Goal: Leave review/rating: Leave review/rating

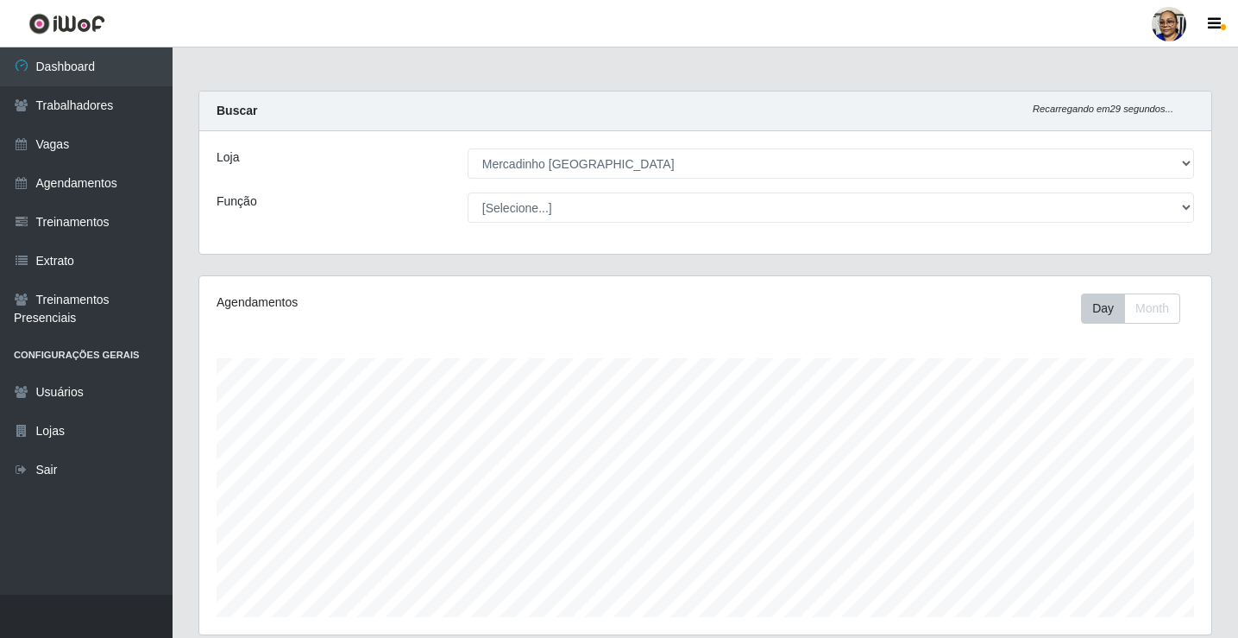
select select "345"
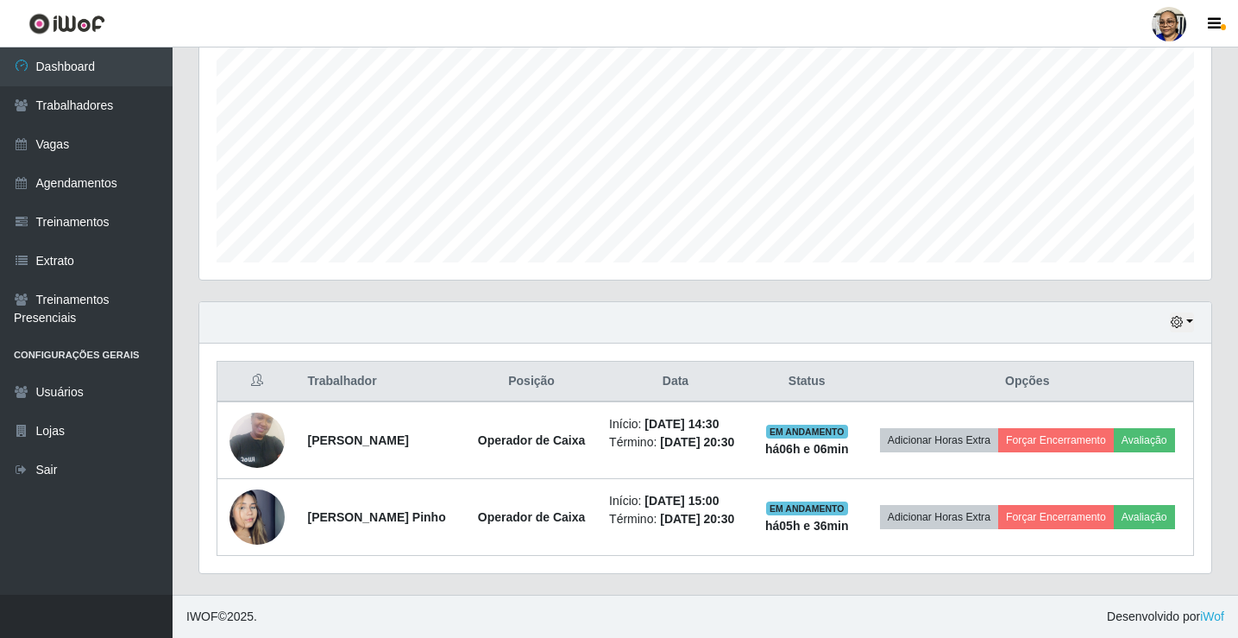
scroll to position [380, 0]
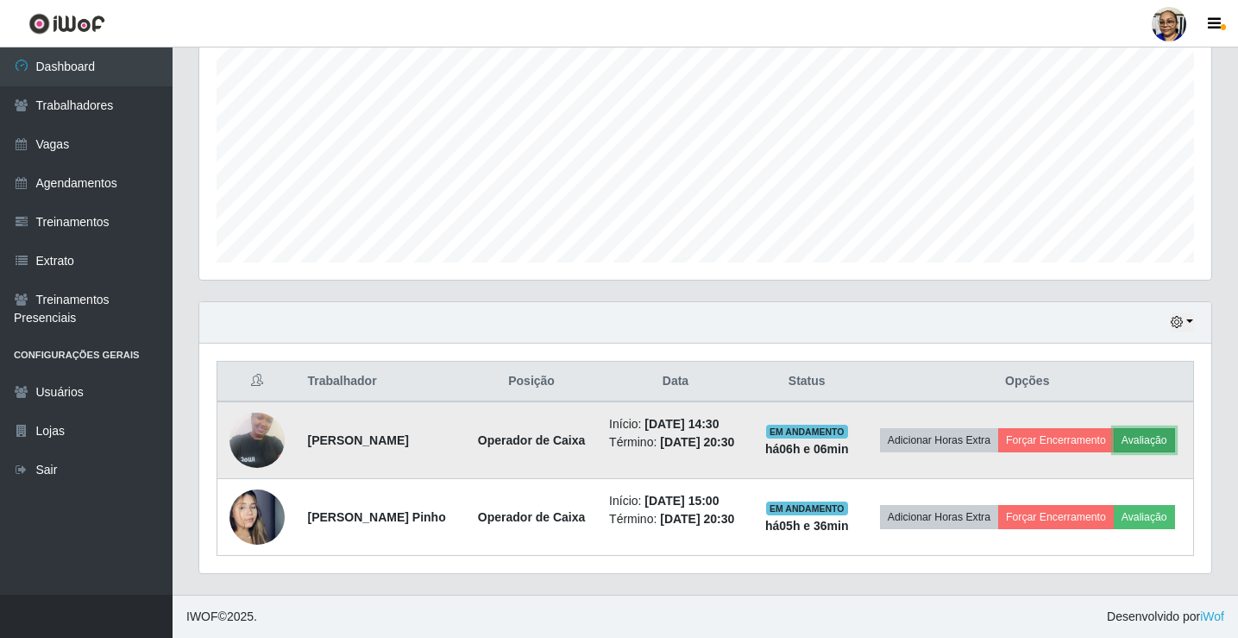
click at [1114, 431] on button "Avaliação" at bounding box center [1144, 440] width 61 height 24
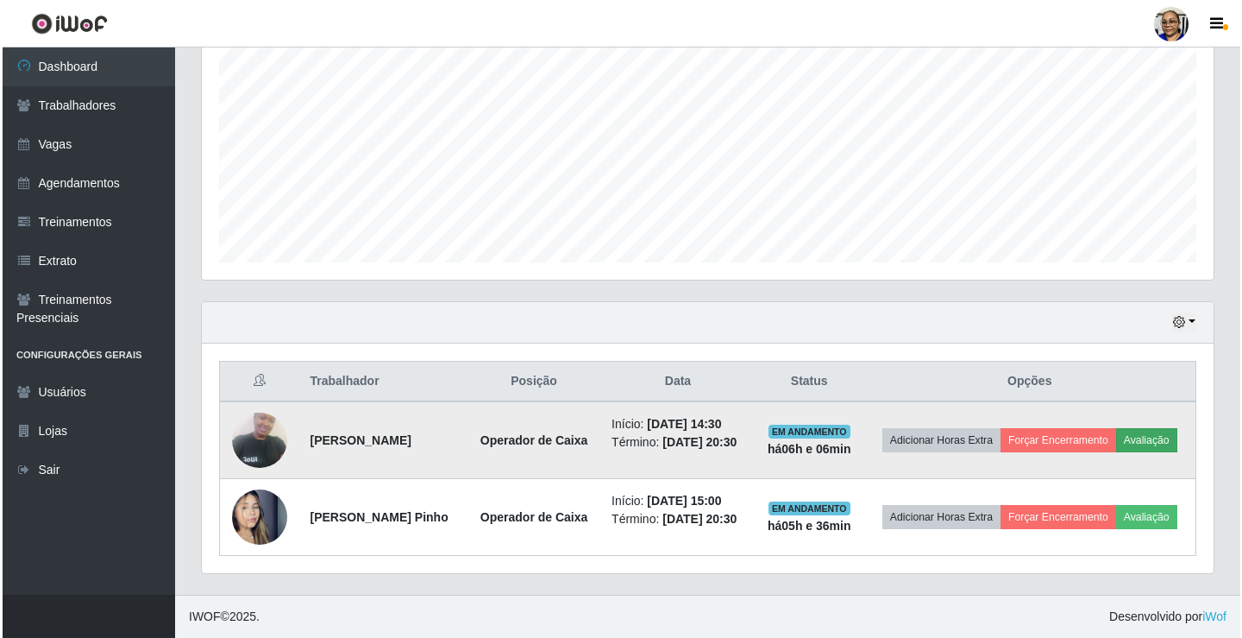
scroll to position [358, 1002]
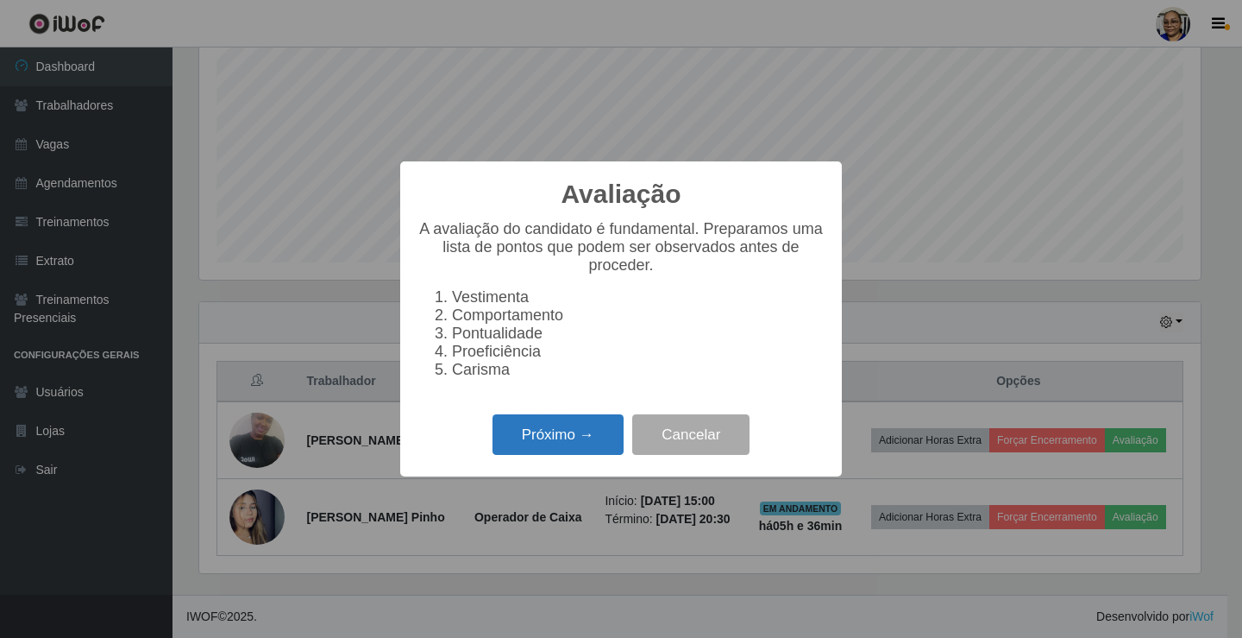
click at [571, 449] on button "Próximo →" at bounding box center [558, 434] width 131 height 41
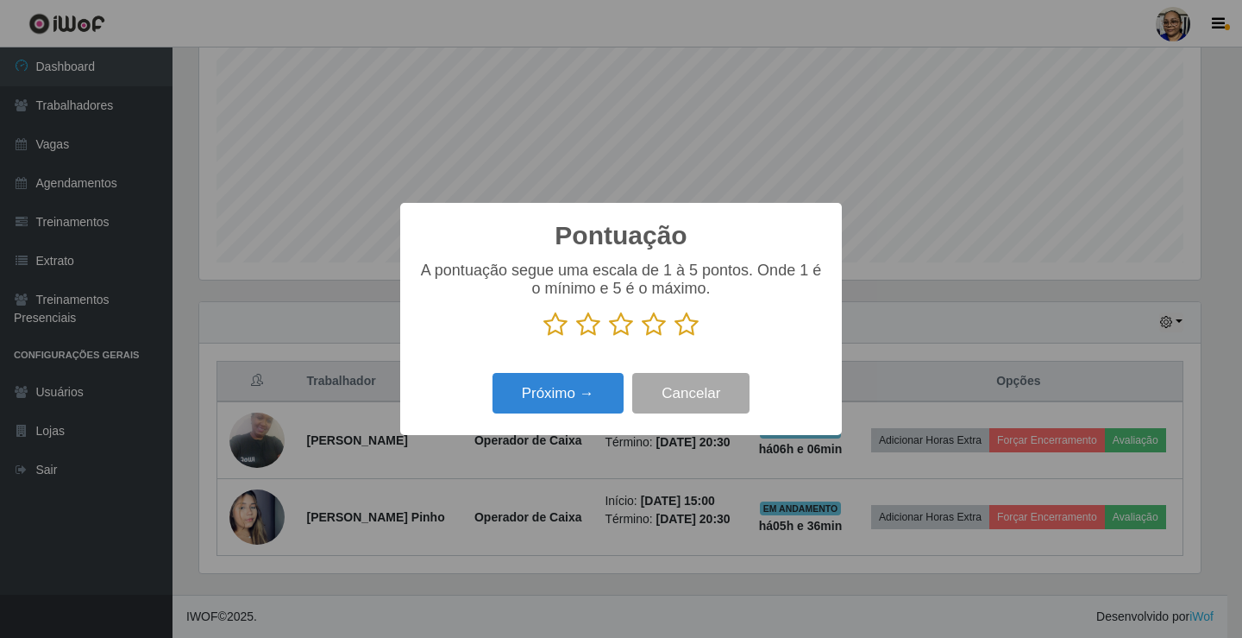
scroll to position [862435, 861791]
click at [689, 330] on icon at bounding box center [687, 324] width 24 height 26
click at [675, 337] on input "radio" at bounding box center [675, 337] width 0 height 0
click at [602, 387] on button "Próximo →" at bounding box center [558, 393] width 131 height 41
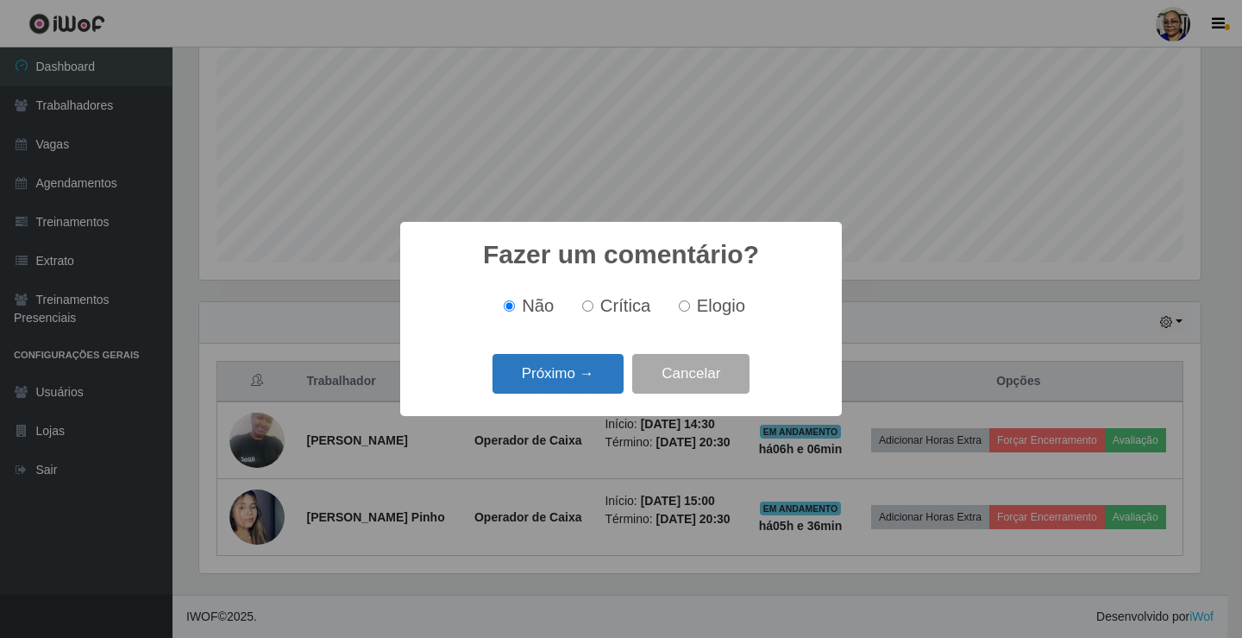
click at [601, 387] on button "Próximo →" at bounding box center [558, 374] width 131 height 41
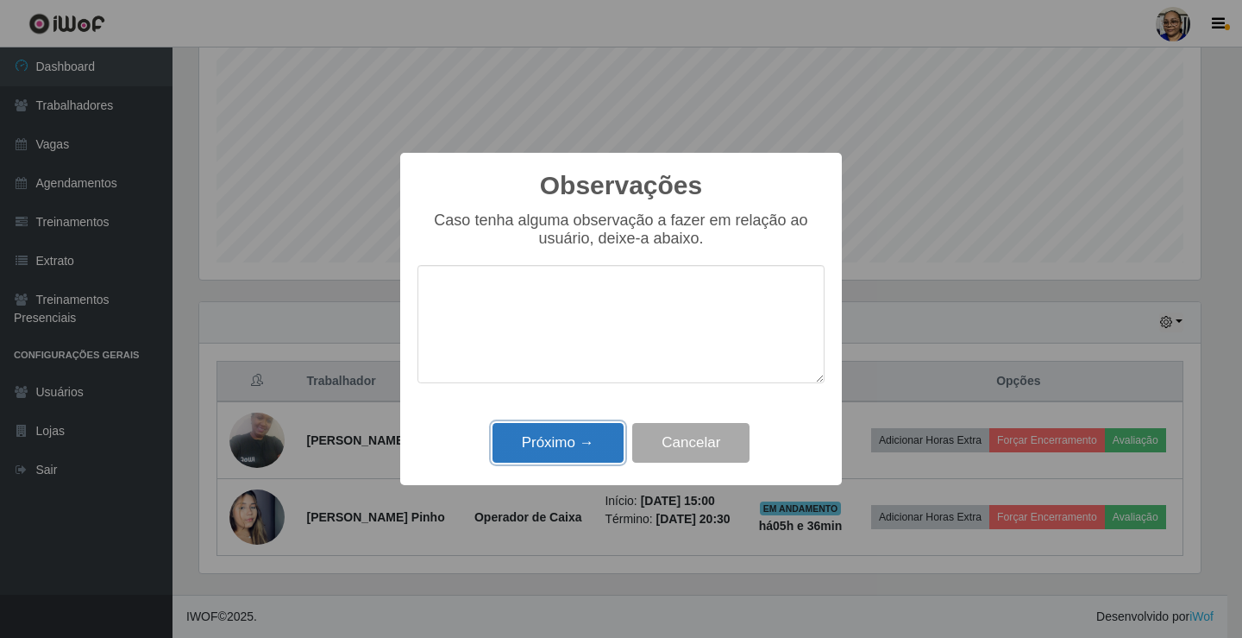
click at [595, 435] on button "Próximo →" at bounding box center [558, 443] width 131 height 41
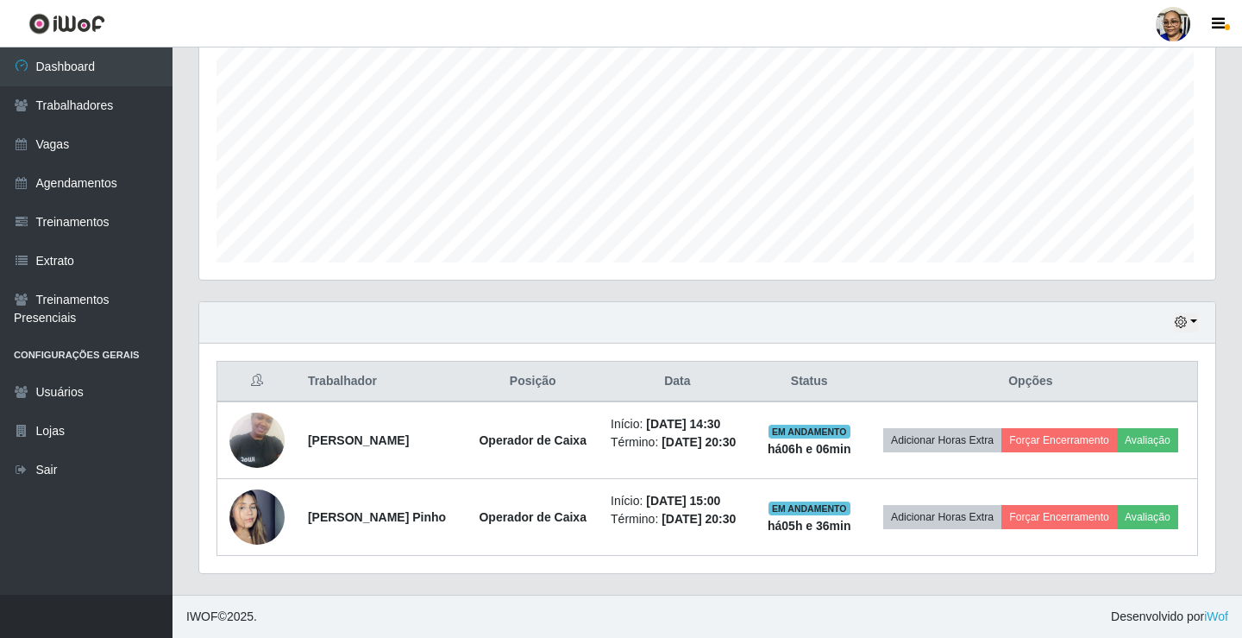
scroll to position [358, 1012]
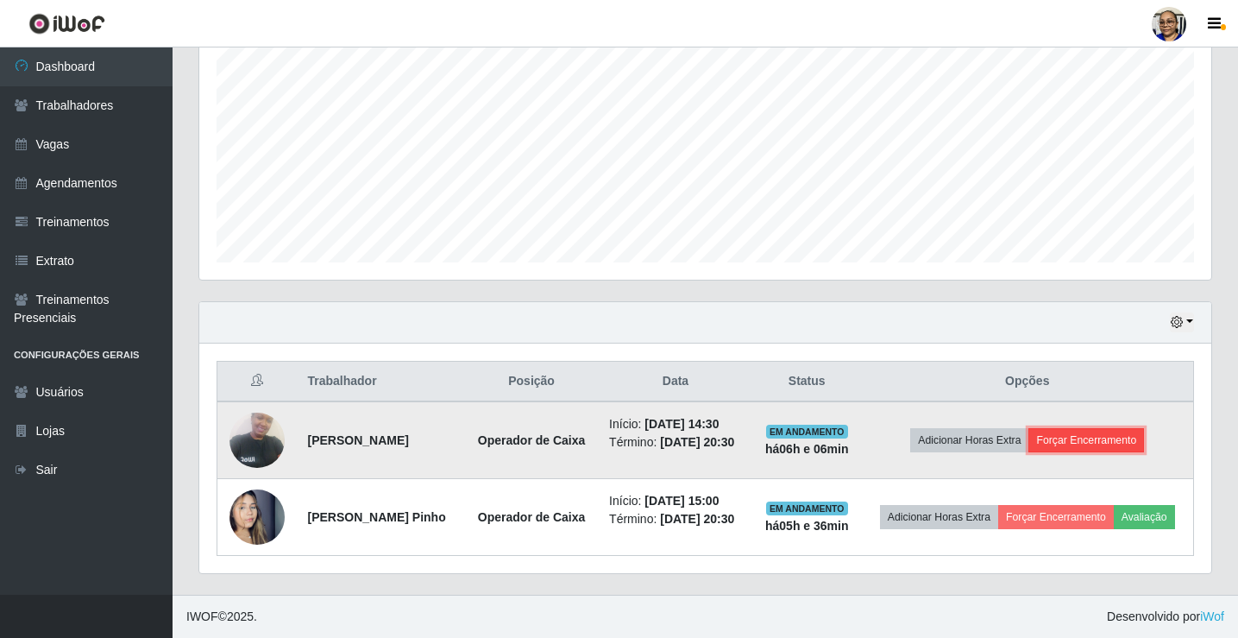
click at [1114, 428] on button "Forçar Encerramento" at bounding box center [1086, 440] width 116 height 24
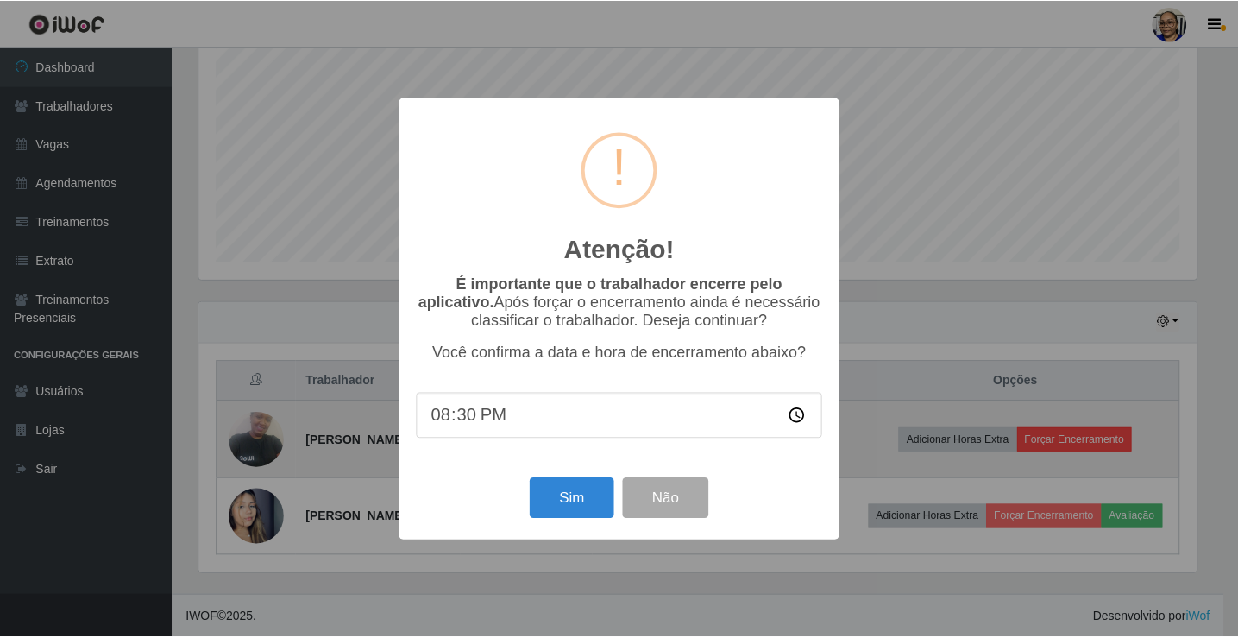
scroll to position [358, 1002]
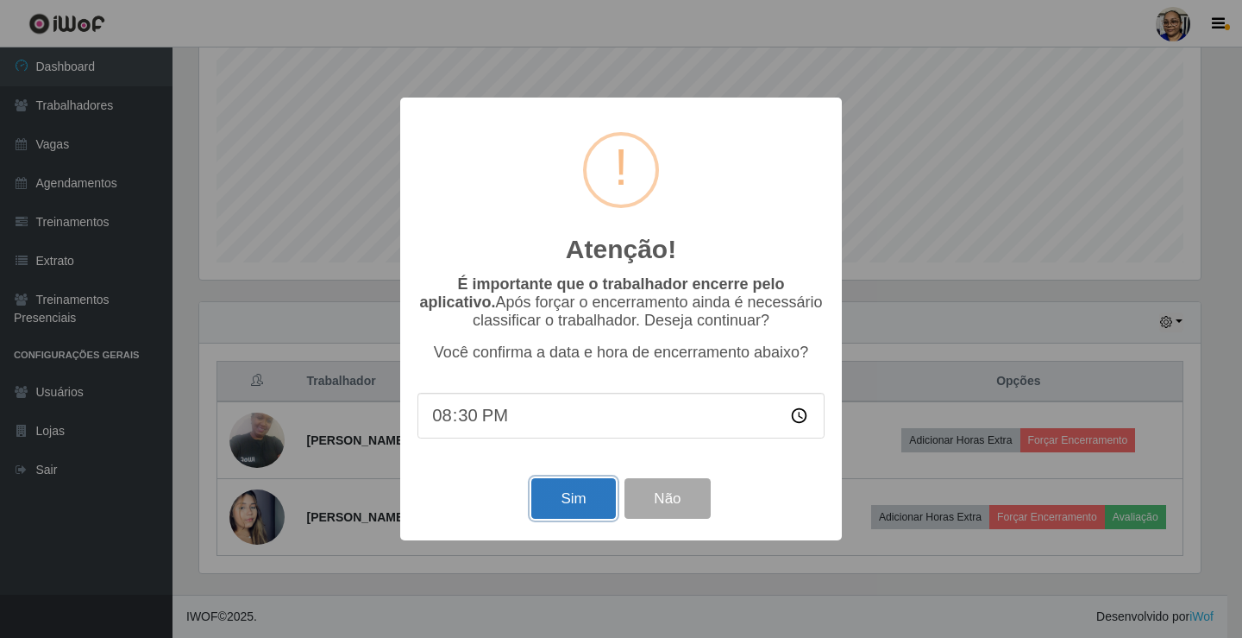
click at [567, 503] on button "Sim" at bounding box center [573, 498] width 84 height 41
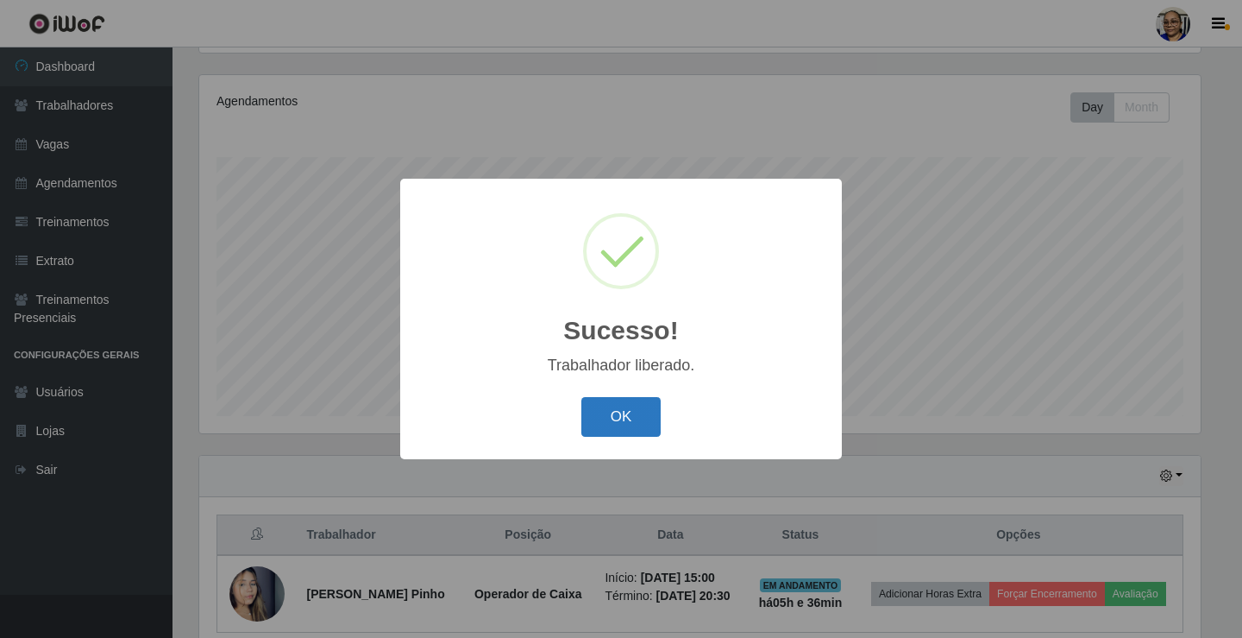
click at [623, 417] on button "OK" at bounding box center [622, 417] width 80 height 41
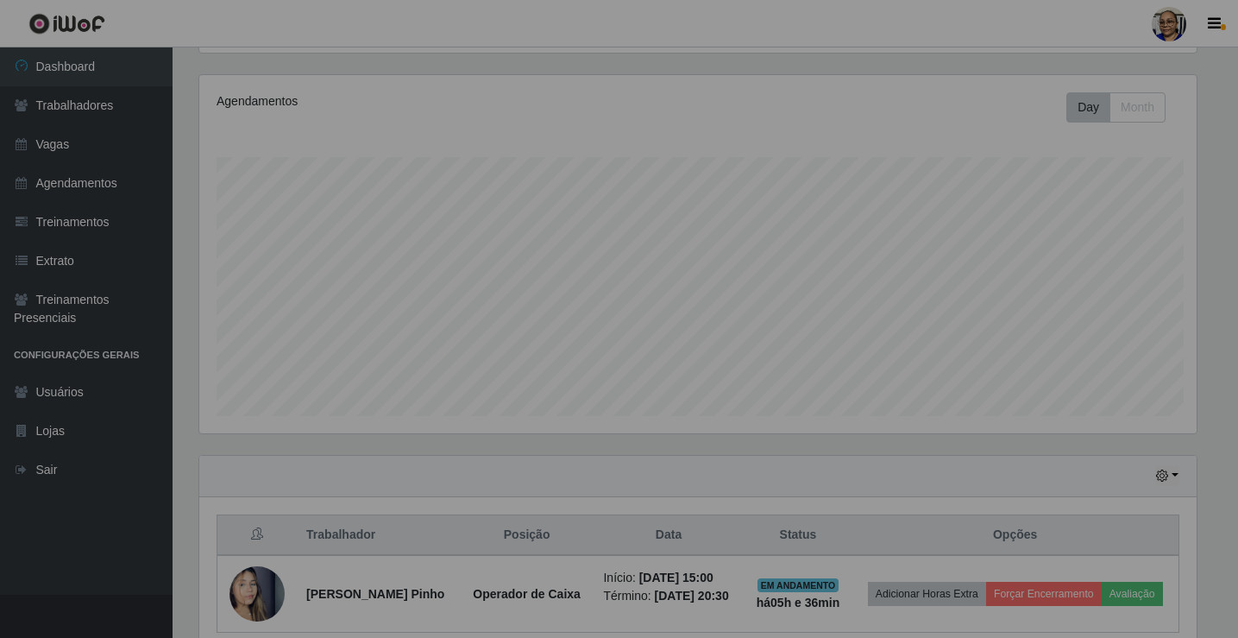
scroll to position [358, 1012]
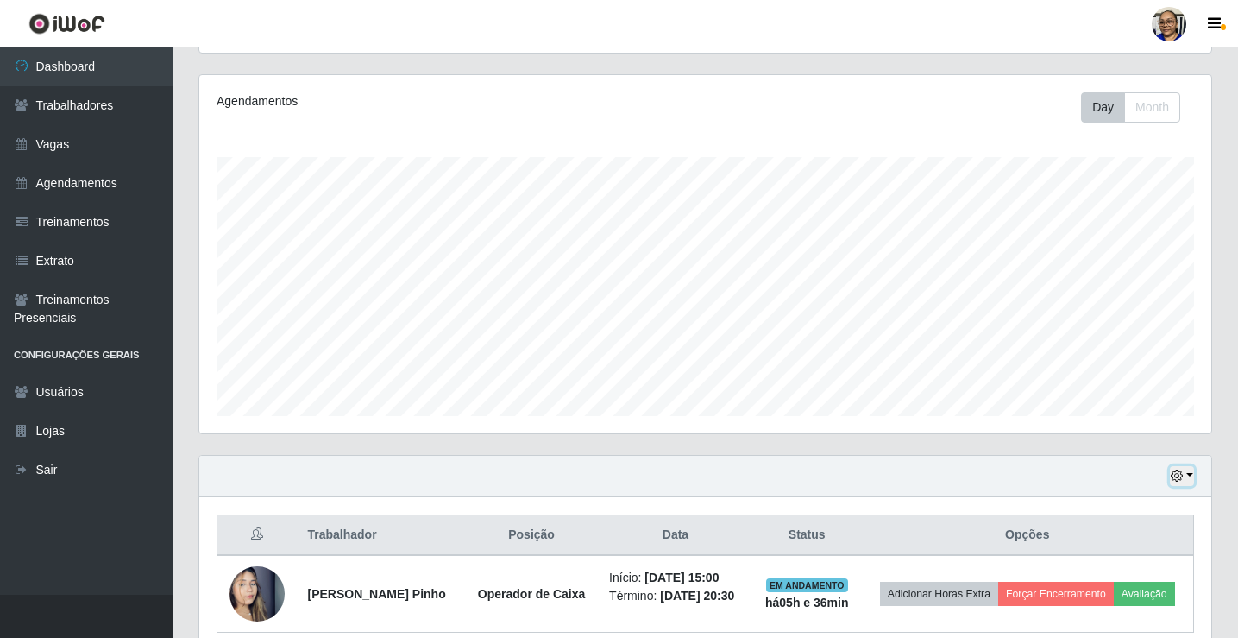
click at [1189, 474] on button "button" at bounding box center [1182, 476] width 24 height 20
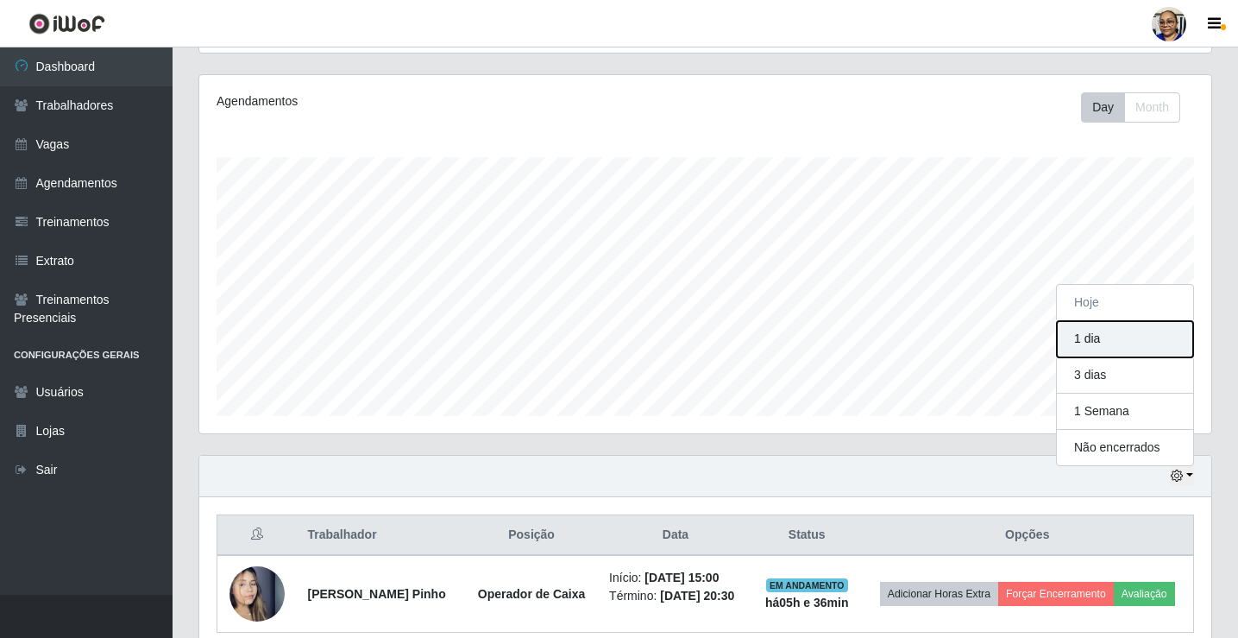
click at [1130, 342] on button "1 dia" at bounding box center [1125, 339] width 136 height 36
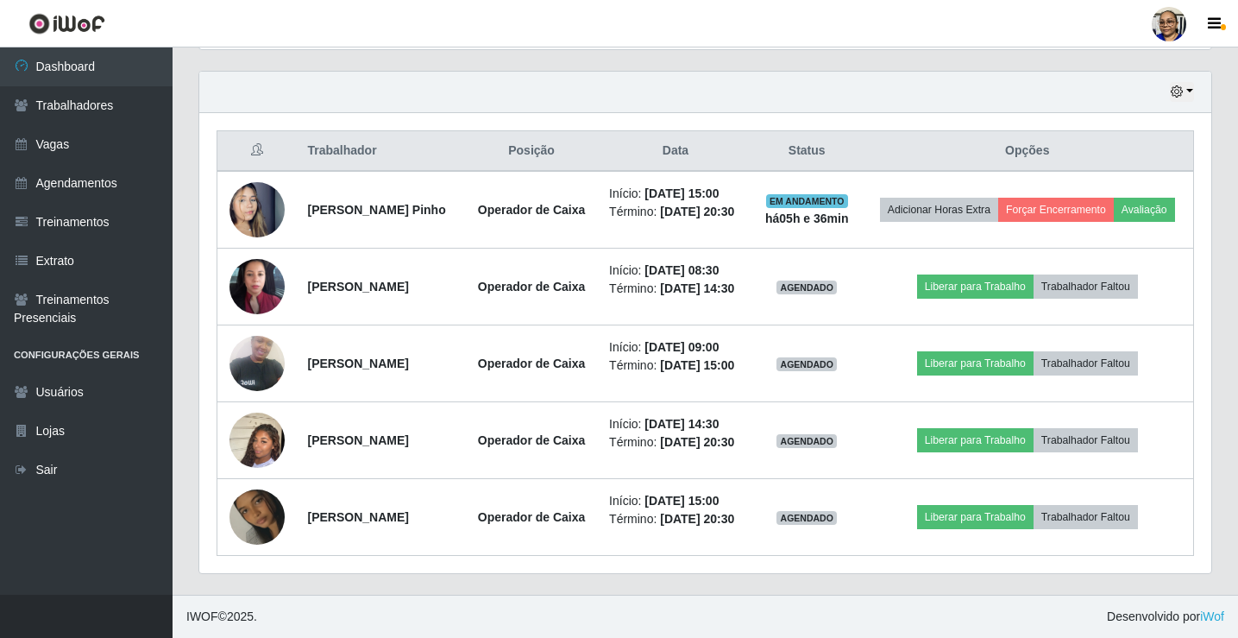
scroll to position [632, 0]
click at [54, 465] on link "Sair" at bounding box center [86, 469] width 173 height 39
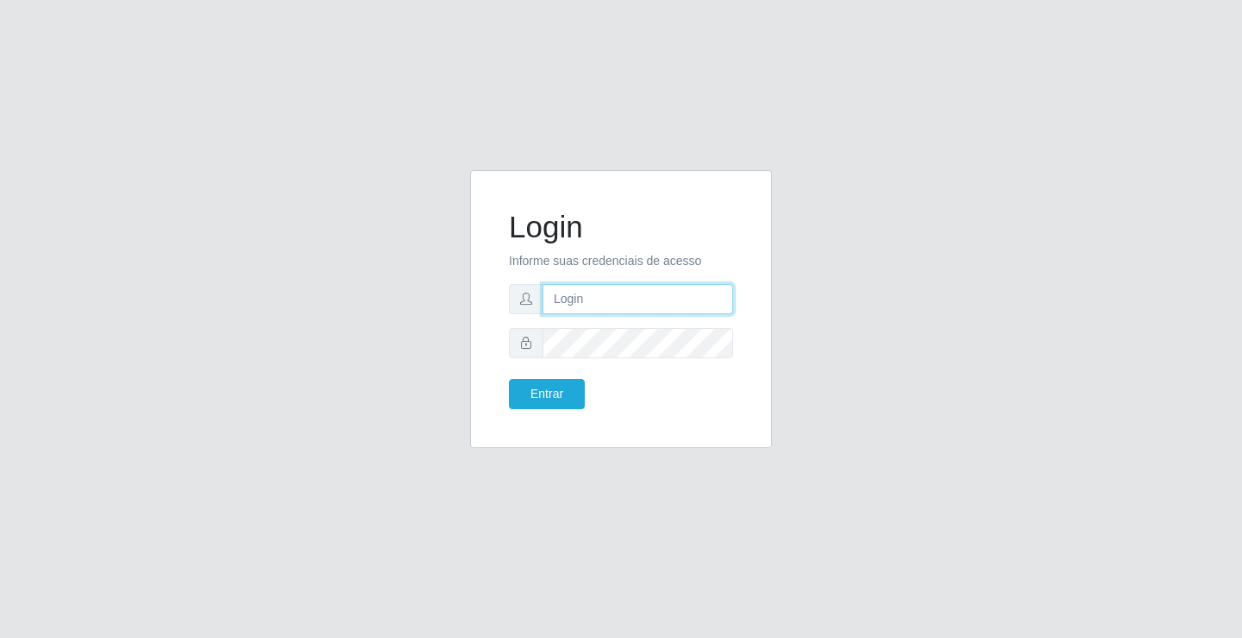
type input "[EMAIL_ADDRESS][DOMAIN_NAME]"
